Goal: Use online tool/utility: Utilize a website feature to perform a specific function

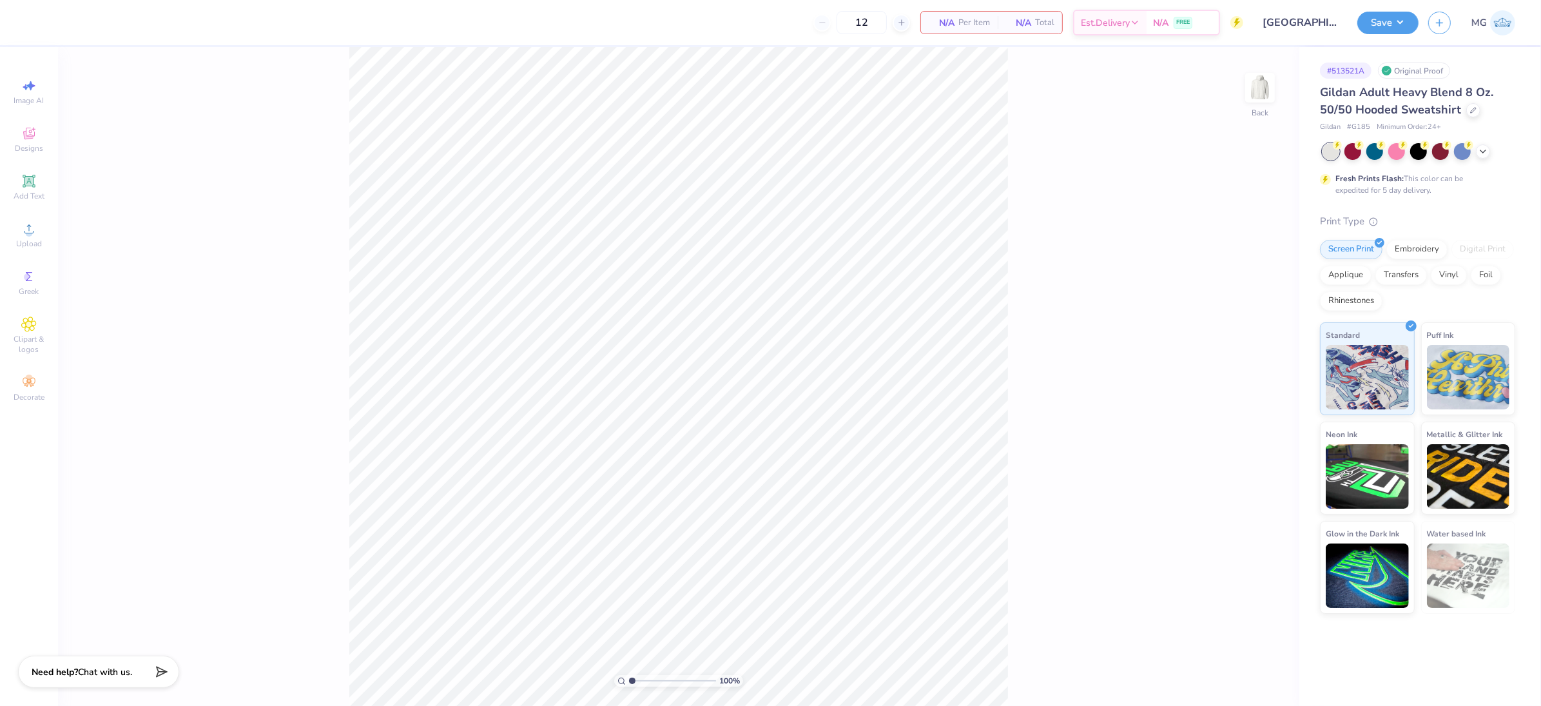
click at [287, 188] on div "100 % Back" at bounding box center [678, 376] width 1241 height 659
click at [25, 238] on div "Upload" at bounding box center [28, 235] width 45 height 38
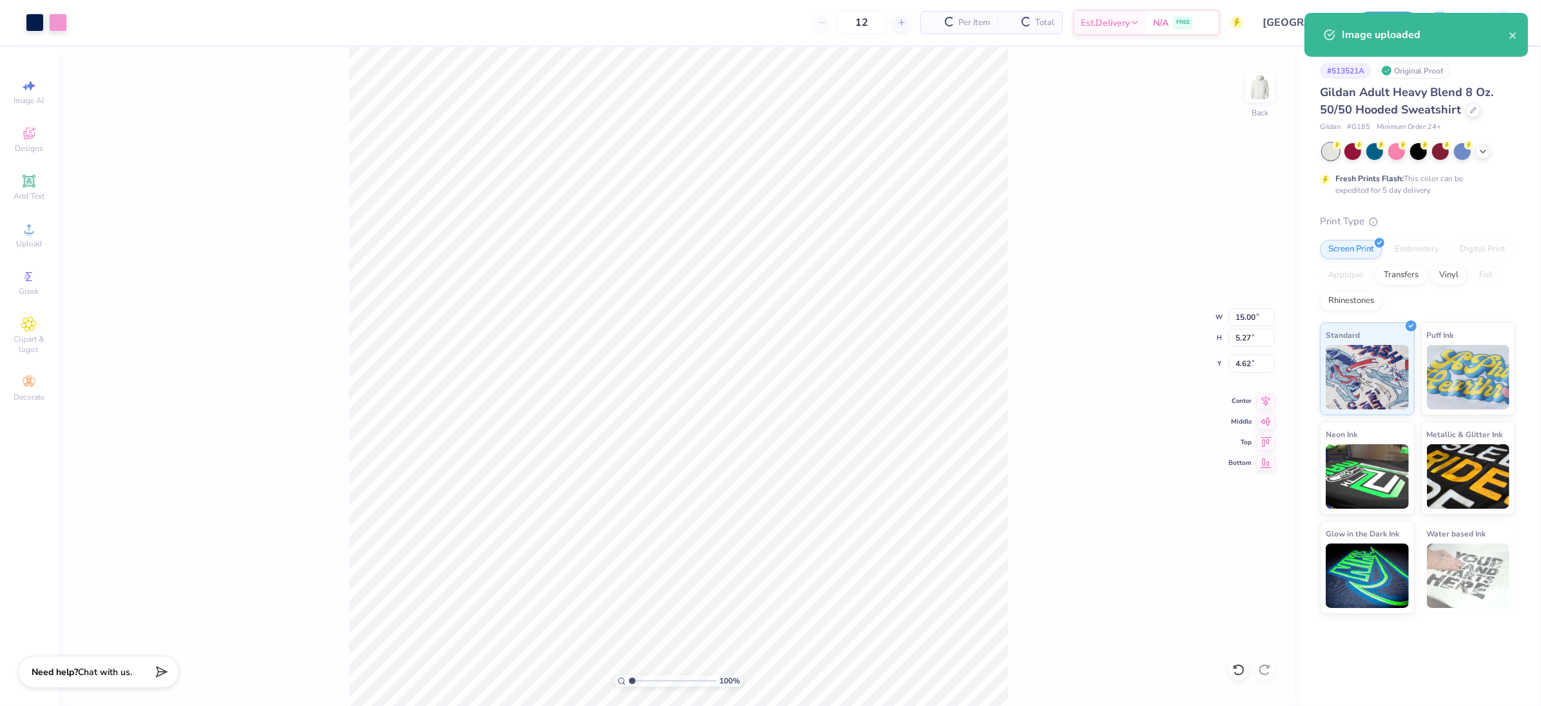
type input "3.00"
click at [1241, 315] on input "15.00" at bounding box center [1251, 317] width 46 height 18
click at [1243, 315] on input "15.00" at bounding box center [1251, 317] width 46 height 18
type input "12.00"
type input "4.21"
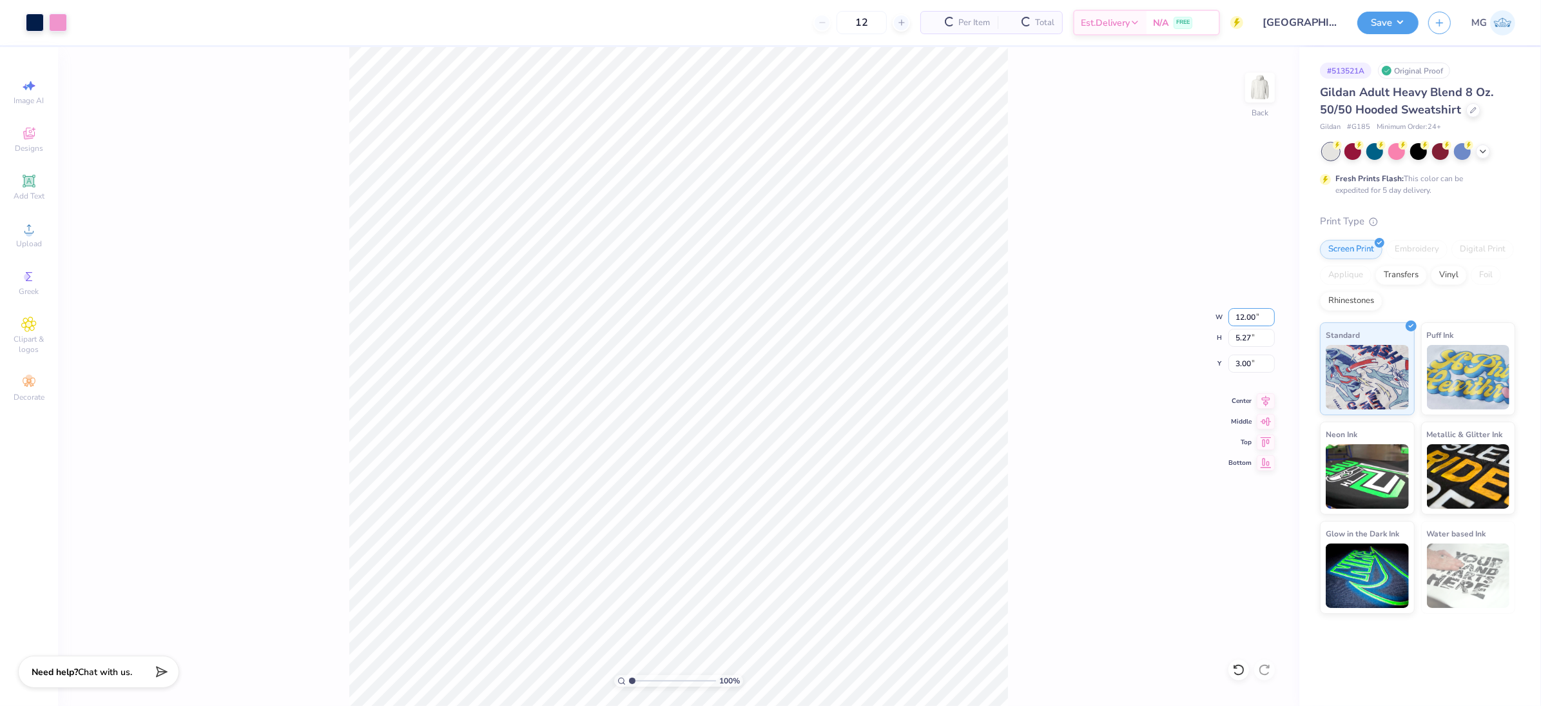
type input "3.53"
click at [1031, 349] on div "100 % Back W 12.00 12.00 " H 4.21 4.21 " Y 3.53 3.53 " Center Middle Top Bottom" at bounding box center [678, 376] width 1241 height 659
click at [1089, 352] on div "100 % Back" at bounding box center [678, 376] width 1241 height 659
click at [1270, 402] on icon at bounding box center [1266, 398] width 18 height 15
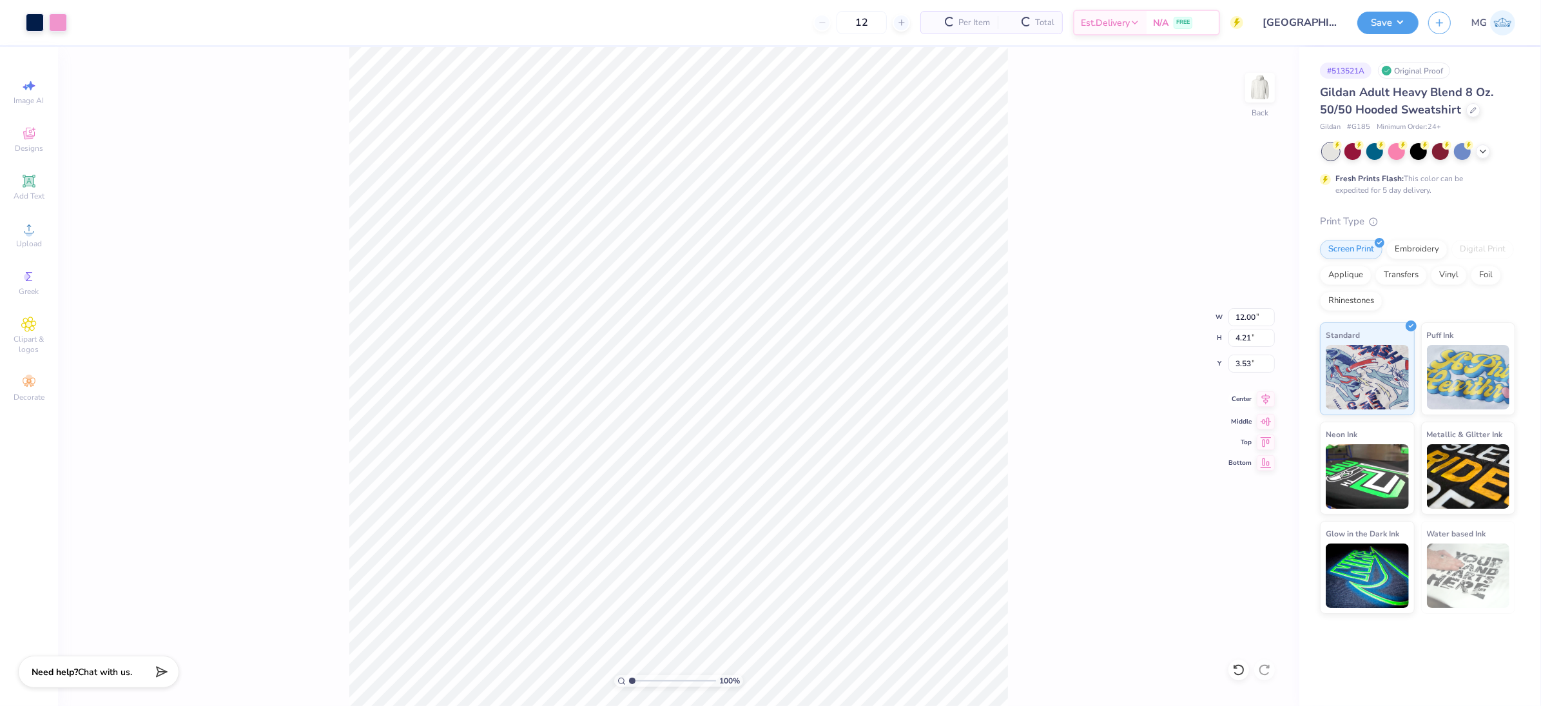
click at [1268, 400] on icon at bounding box center [1266, 398] width 18 height 15
click at [1029, 320] on div "100 % Back W 12.00 12.00 " H 4.21 4.21 " Y 3.53 3.53 " Center Middle Top Bottom" at bounding box center [678, 376] width 1241 height 659
click at [1251, 362] on input "3.53" at bounding box center [1251, 363] width 46 height 18
type input "3.00"
click at [1105, 315] on div "100 % Back W 12.00 12.00 " H 4.21 4.21 " Y 3.00 3.00 " Center Middle Top Bottom" at bounding box center [678, 376] width 1241 height 659
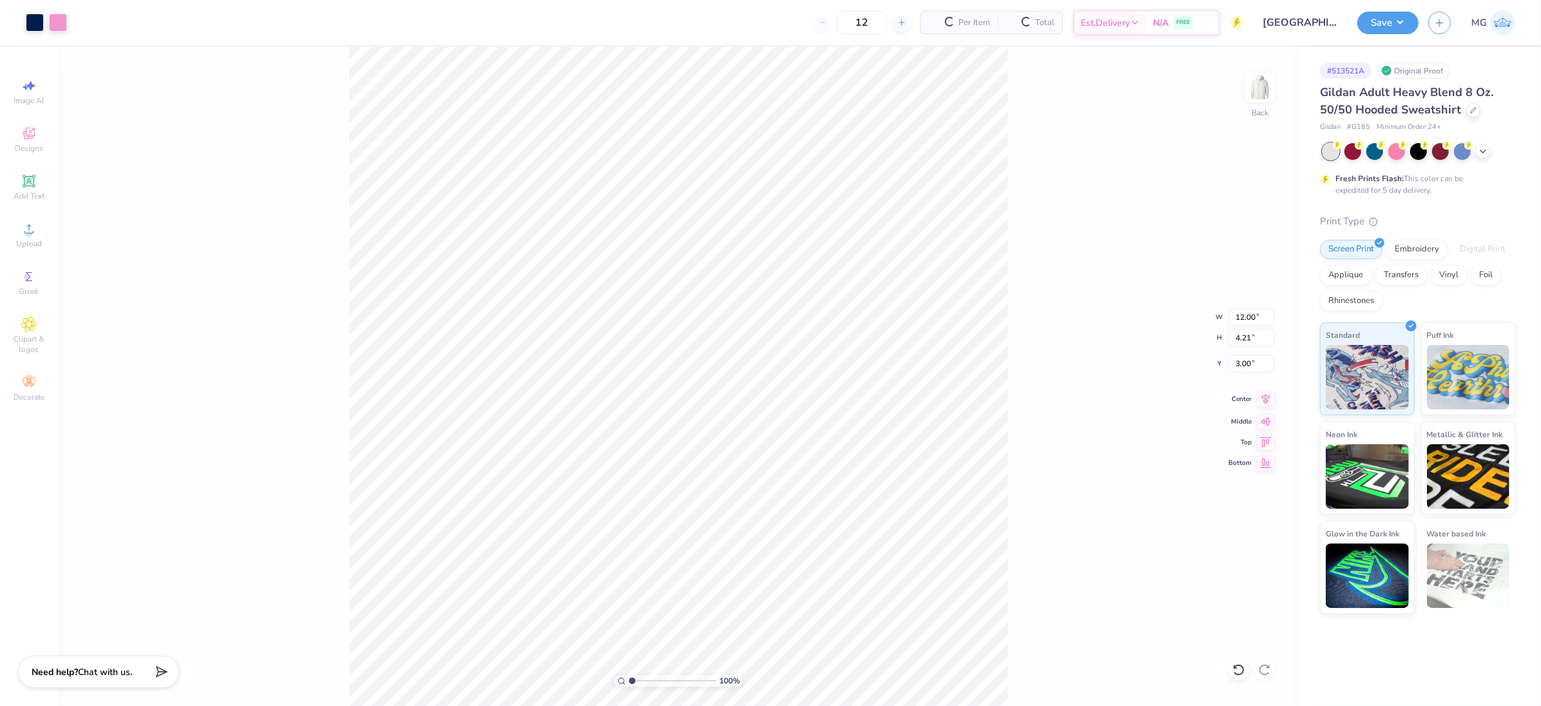
click at [1266, 398] on icon at bounding box center [1266, 398] width 18 height 15
click at [1266, 398] on icon at bounding box center [1266, 398] width 8 height 11
click at [1068, 365] on div "100 % Back W 12.00 12.00 " H 4.21 4.21 " Y 3.00 3.00 " Center Middle Top Bottom" at bounding box center [678, 376] width 1241 height 659
click at [1407, 19] on button "Save" at bounding box center [1387, 21] width 61 height 23
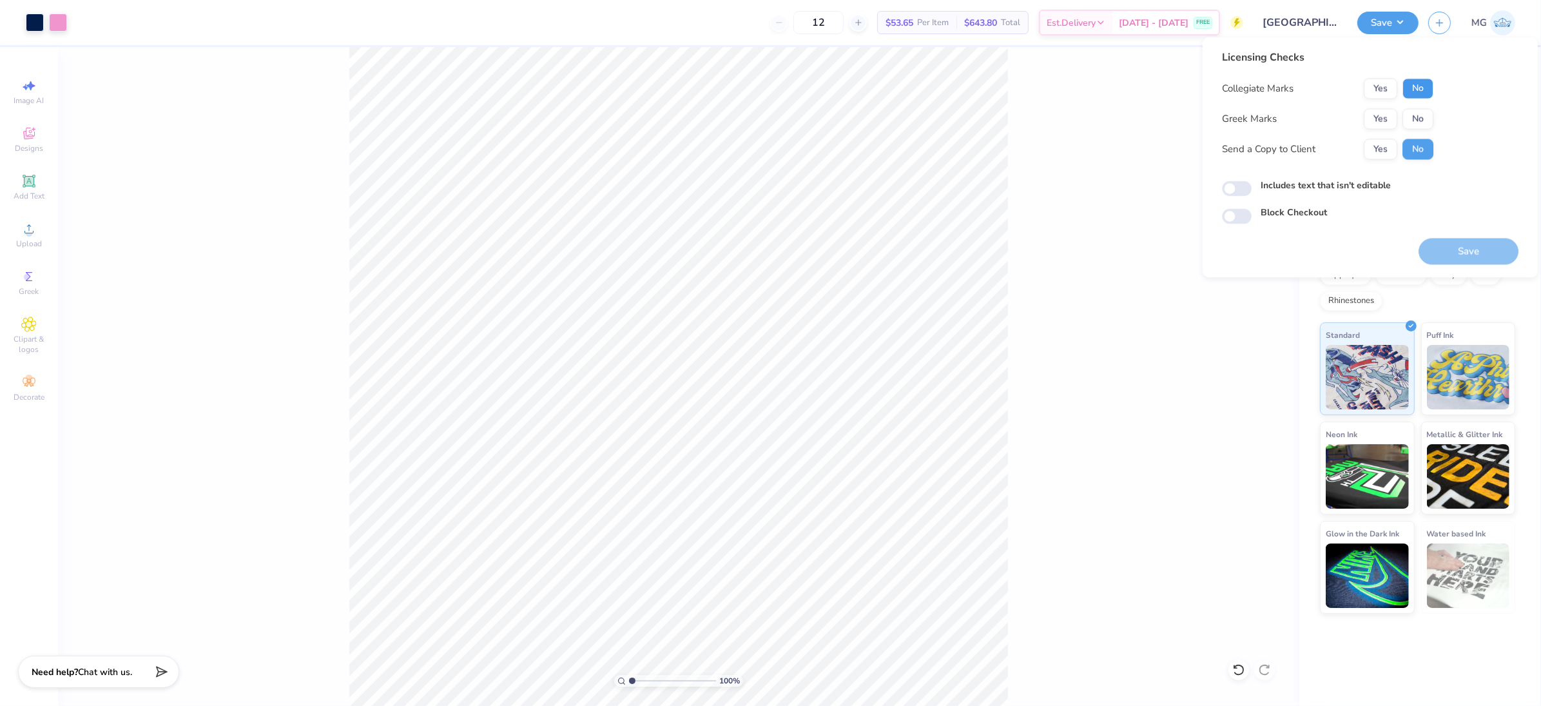
click at [1421, 95] on button "No" at bounding box center [1417, 89] width 31 height 21
click at [1421, 111] on button "No" at bounding box center [1417, 119] width 31 height 21
click at [1341, 146] on div "Send a Copy to Client Yes No" at bounding box center [1327, 149] width 211 height 21
click at [1493, 152] on div "Licensing Checks Collegiate Marks Yes No Greek Marks Yes No Send a Copy to Clie…" at bounding box center [1370, 137] width 296 height 174
click at [1375, 151] on button "Yes" at bounding box center [1381, 149] width 34 height 21
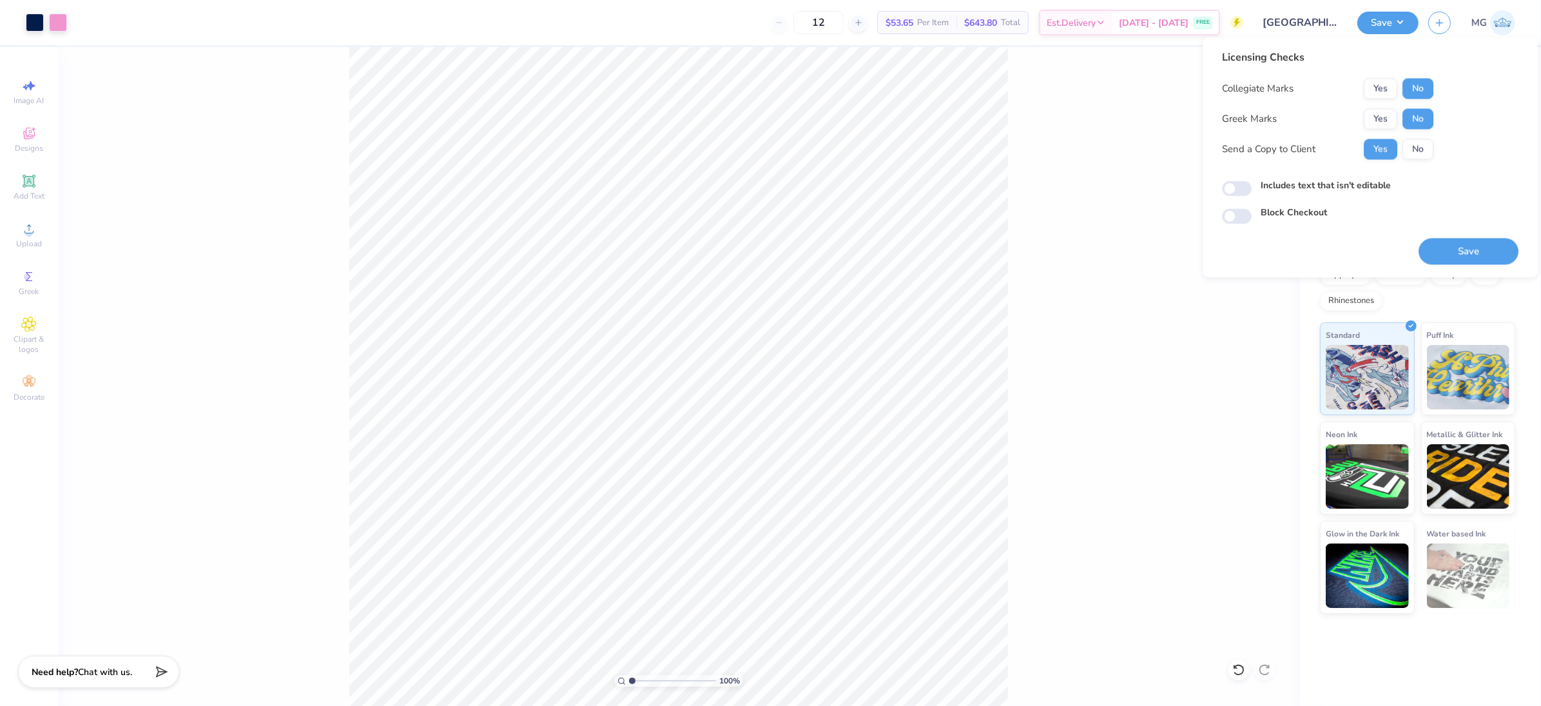
click at [1492, 184] on div "Includes text that isn't editable" at bounding box center [1370, 186] width 296 height 15
click at [1243, 186] on input "Includes text that isn't editable" at bounding box center [1237, 188] width 30 height 15
checkbox input "true"
click at [1456, 218] on div "Block Checkout" at bounding box center [1370, 213] width 296 height 15
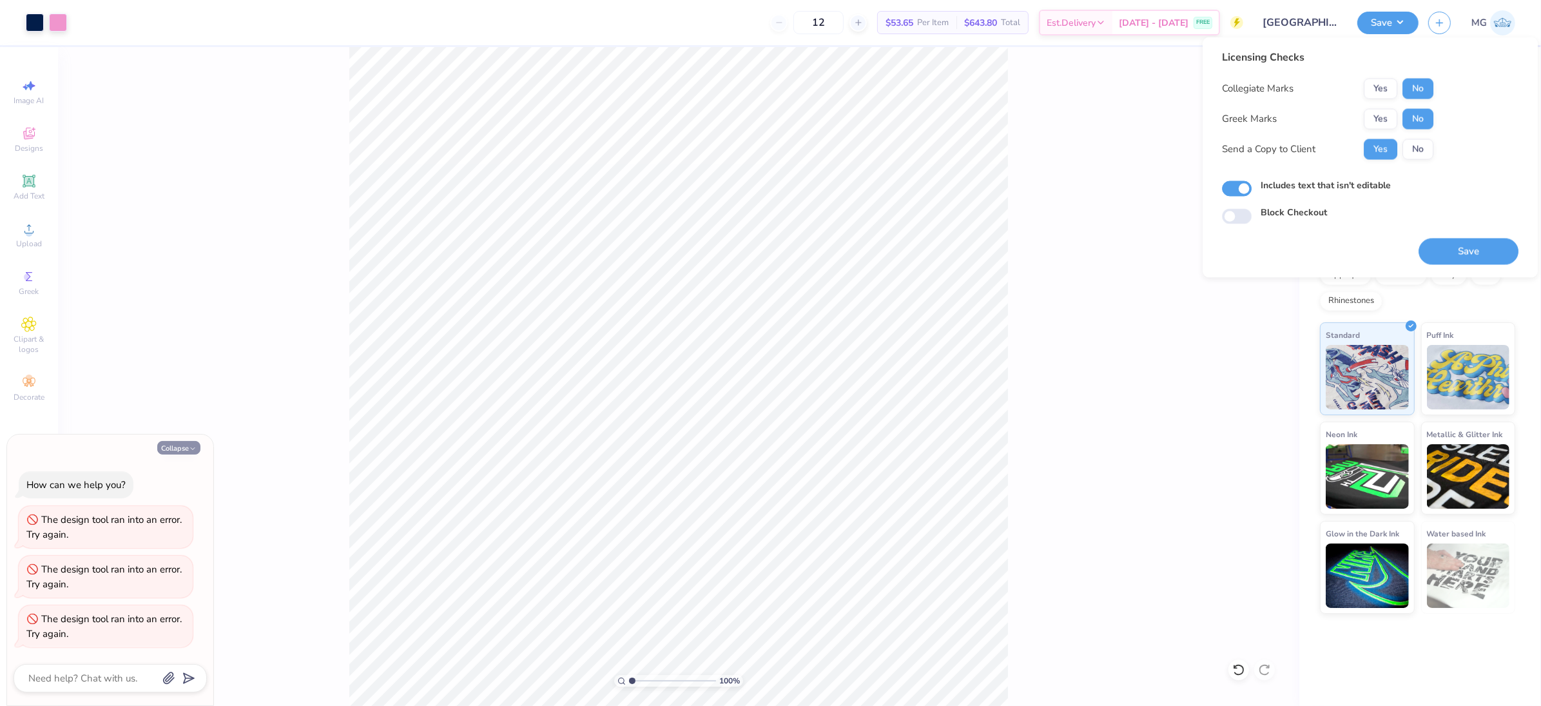
click at [192, 451] on icon "button" at bounding box center [193, 449] width 8 height 8
type textarea "x"
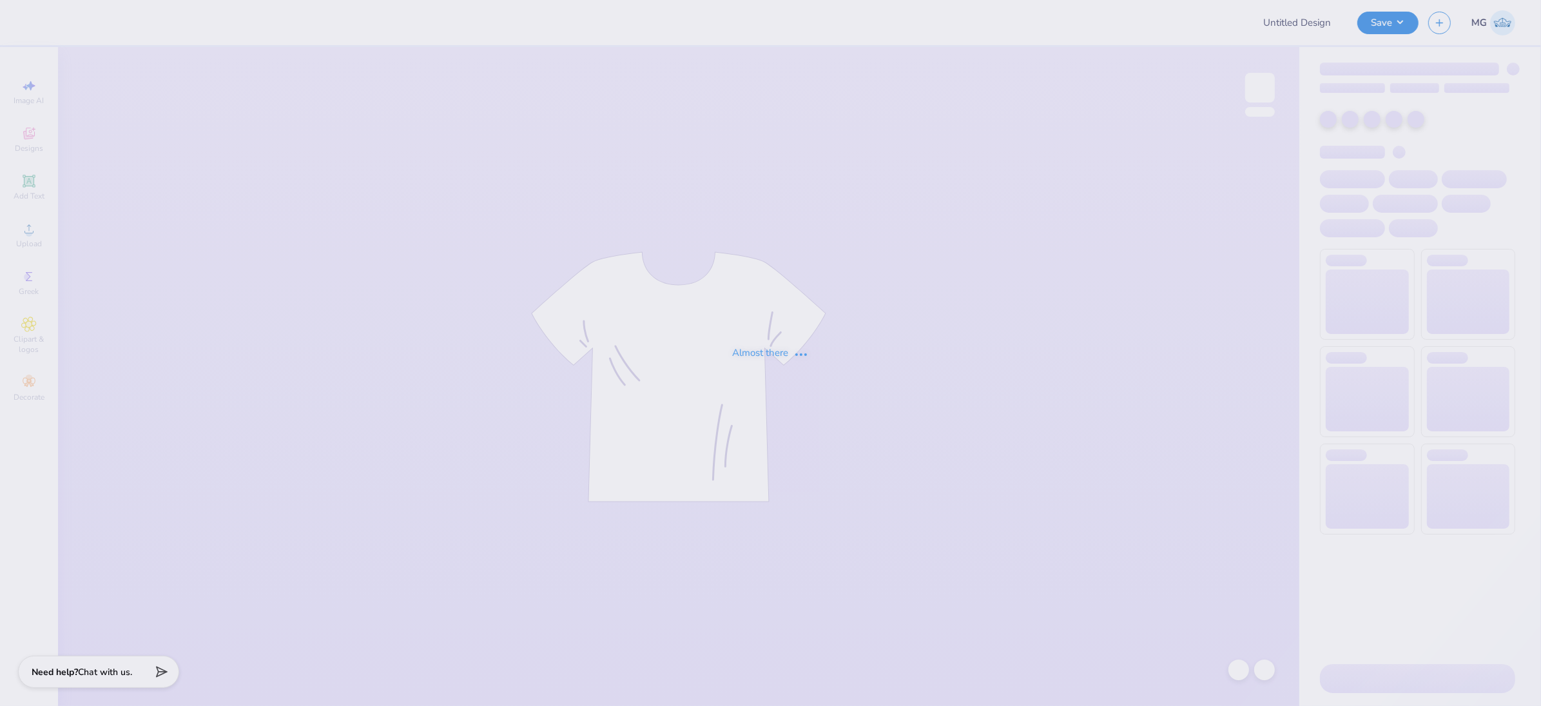
type input "Kappa general"
